Goal: Information Seeking & Learning: Learn about a topic

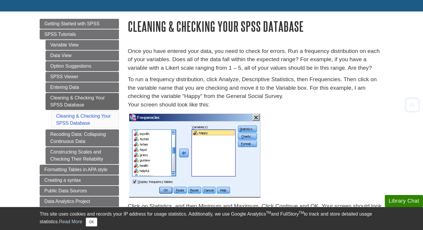
scroll to position [53, 0]
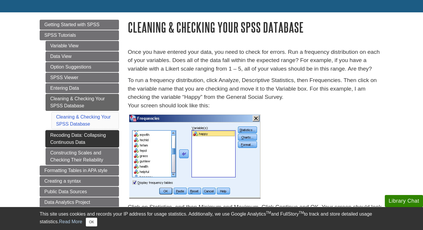
click at [100, 138] on link "Recoding Data: Collapsing Continuous Data" at bounding box center [82, 138] width 73 height 17
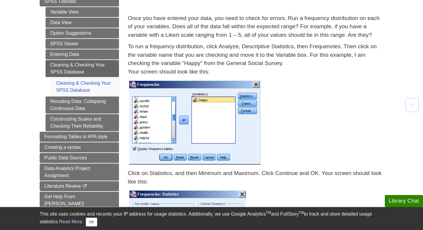
scroll to position [90, 0]
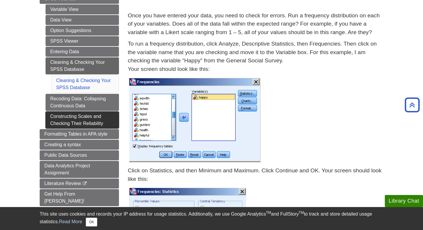
click at [94, 124] on link "Constructing Scales and Checking Their Reliability" at bounding box center [82, 119] width 73 height 17
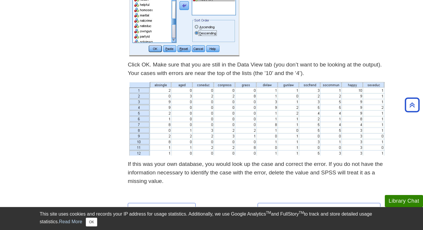
scroll to position [737, 0]
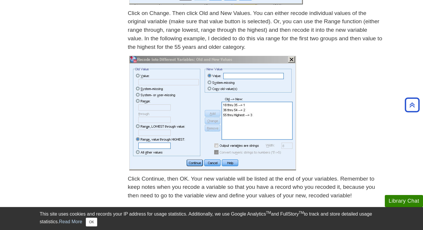
scroll to position [333, 0]
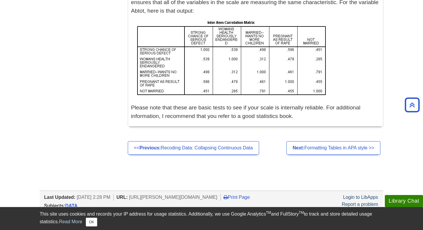
scroll to position [854, 0]
